Goal: Find specific page/section: Find specific page/section

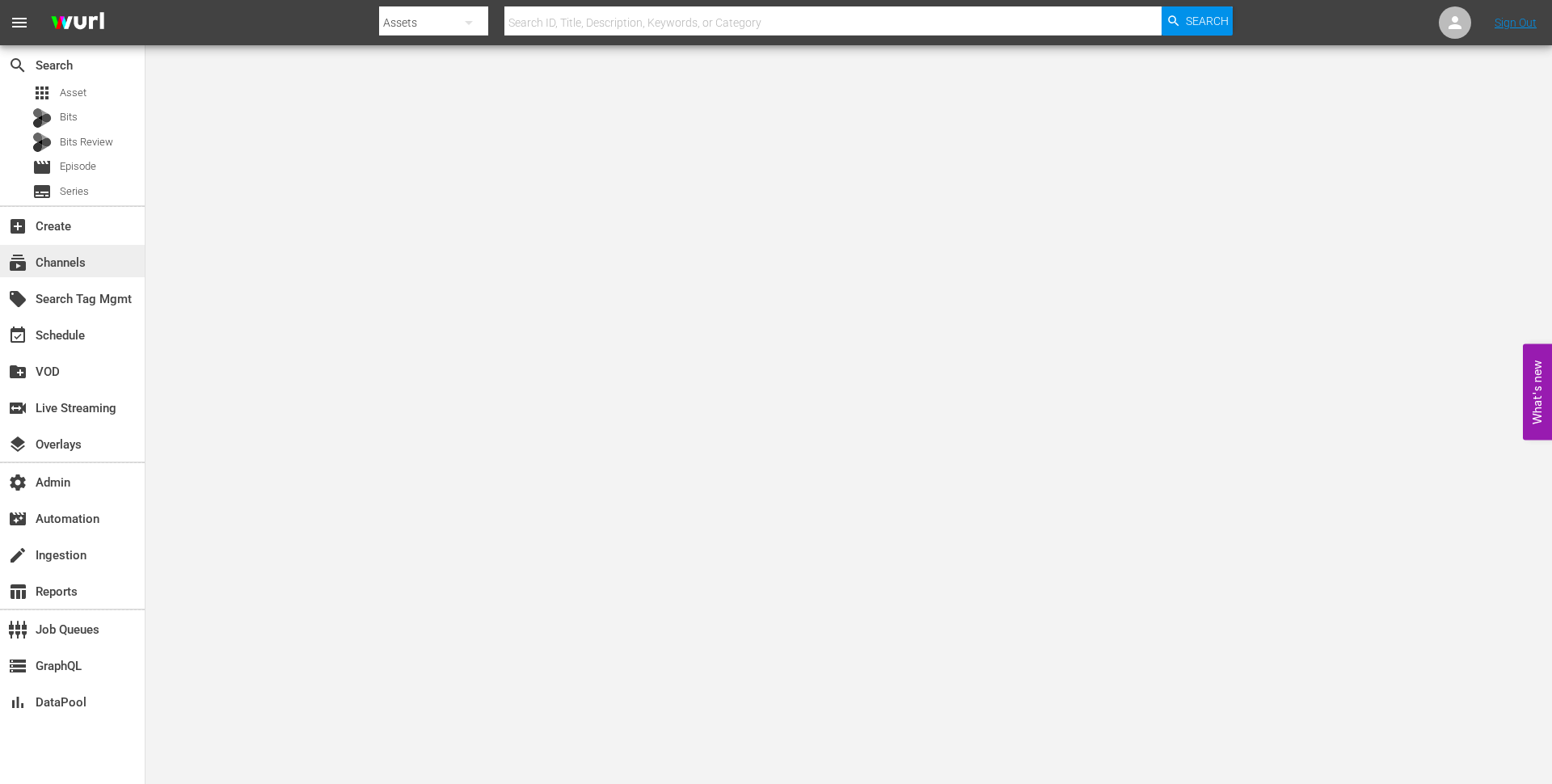
click at [61, 268] on div "subscriptions Channels" at bounding box center [45, 260] width 90 height 14
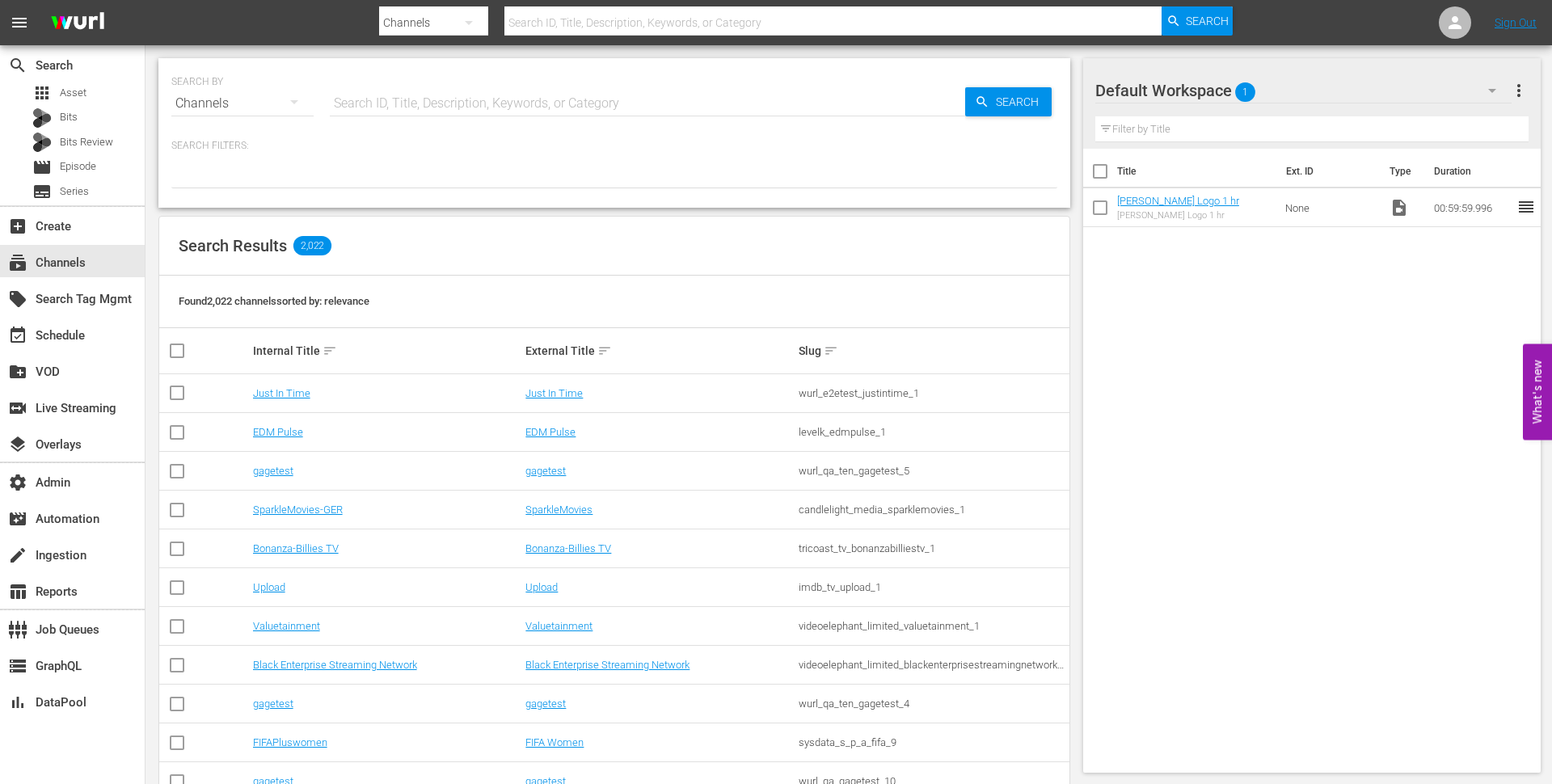
click at [451, 93] on input "text" at bounding box center [647, 103] width 636 height 39
type input "qvc2"
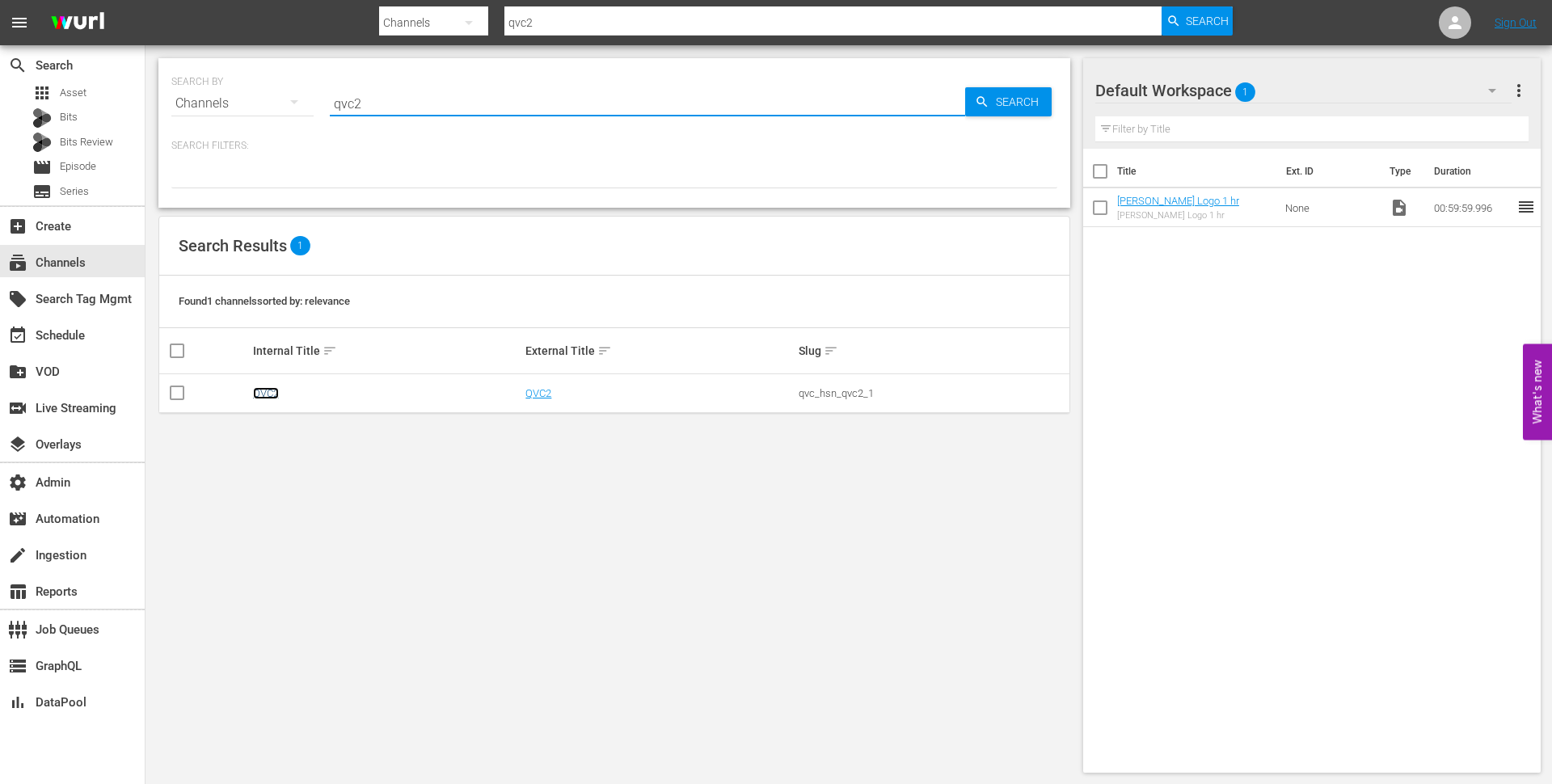
click at [267, 390] on link "QVC2" at bounding box center [265, 393] width 26 height 12
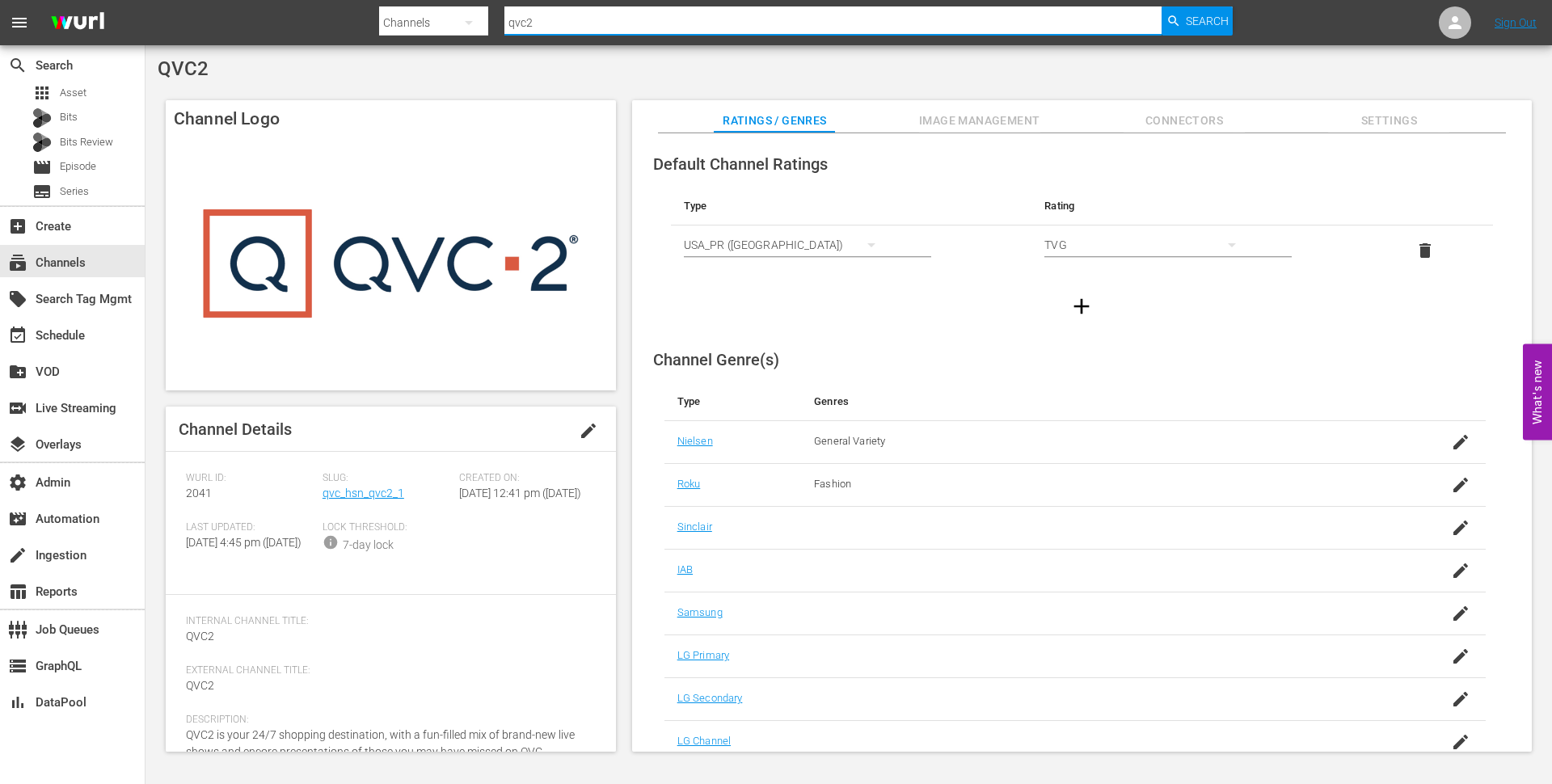
drag, startPoint x: 581, startPoint y: 24, endPoint x: 486, endPoint y: 24, distance: 95.0
click at [486, 24] on div "Search By Channels Search ID, Title, Description, Keywords, or Category qvc2 Se…" at bounding box center [806, 23] width 853 height 39
type input "the big dish"
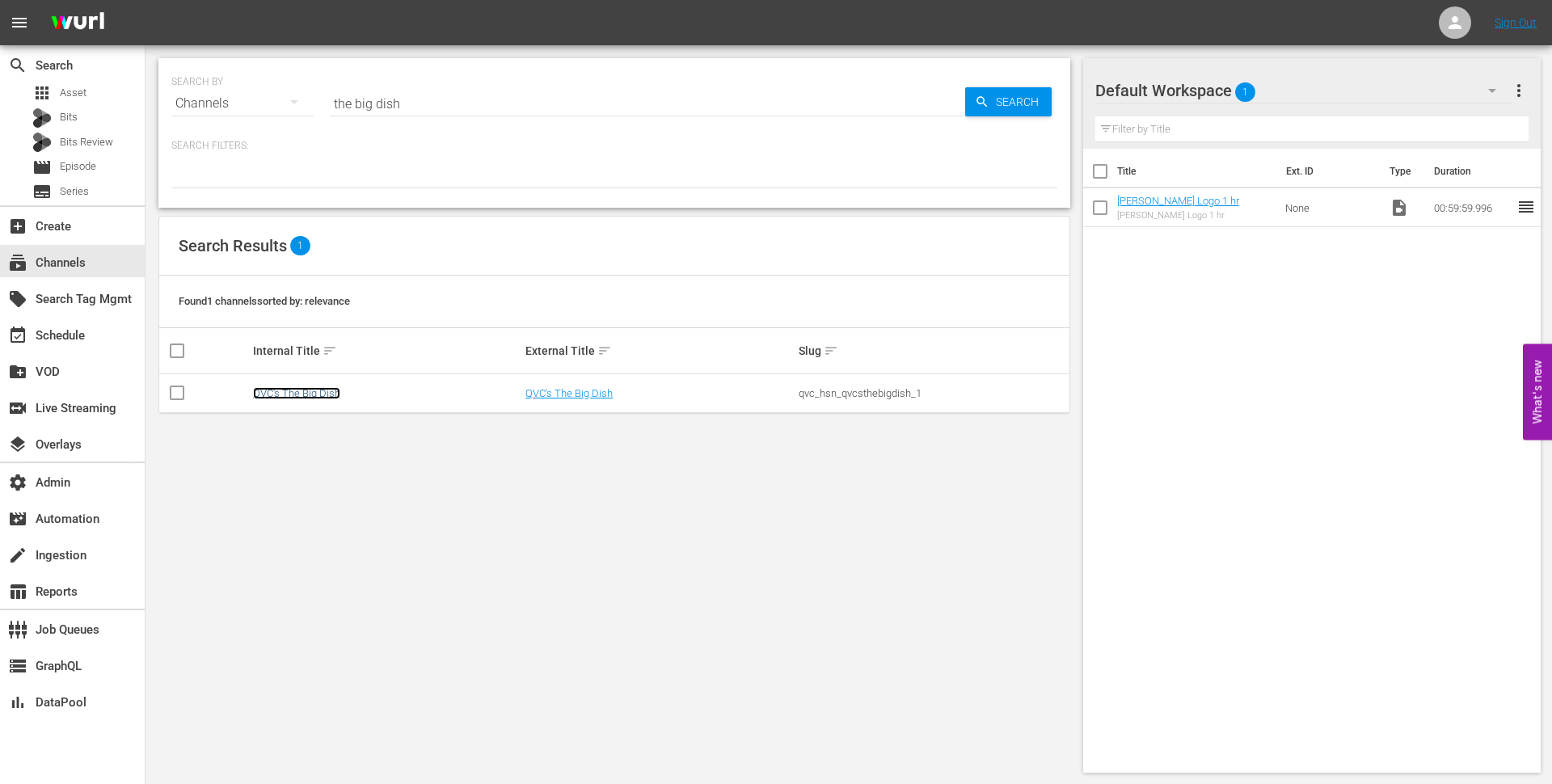
click at [304, 392] on link "QVC's The Big Dish" at bounding box center [296, 393] width 88 height 12
